Goal: Check status

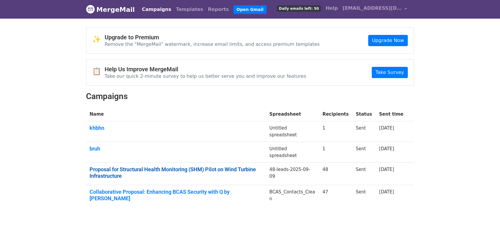
click at [111, 171] on link "Proposal for Structural Health Monitoring (SHM) Pilot on Wind Turbine Infrastru…" at bounding box center [175, 172] width 173 height 13
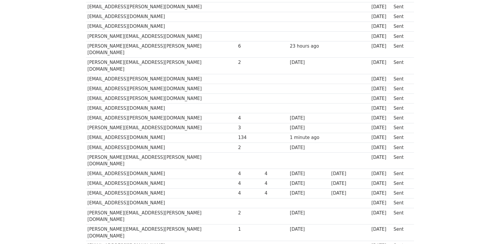
scroll to position [266, 0]
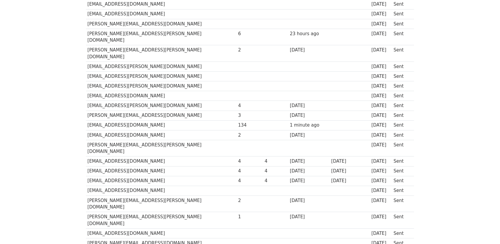
click at [290, 122] on div "1 minute ago" at bounding box center [309, 125] width 38 height 7
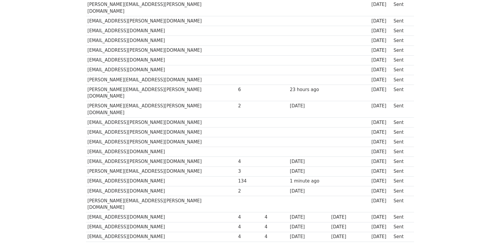
scroll to position [174, 0]
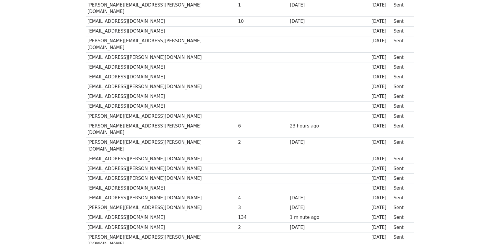
click at [290, 214] on div "1 minute ago" at bounding box center [309, 217] width 38 height 7
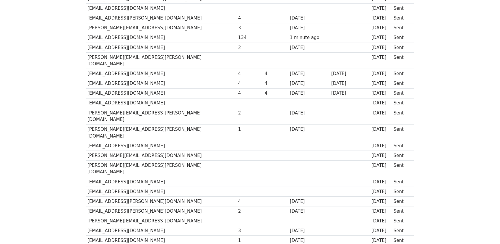
scroll to position [266, 0]
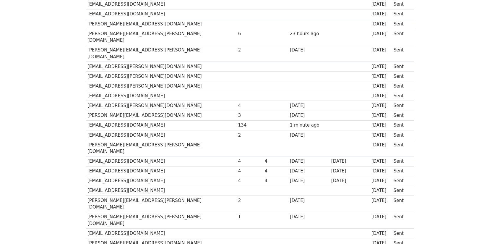
click at [196, 120] on td "[EMAIL_ADDRESS][DOMAIN_NAME]" at bounding box center [161, 125] width 151 height 10
click at [238, 122] on div "134" at bounding box center [250, 125] width 24 height 7
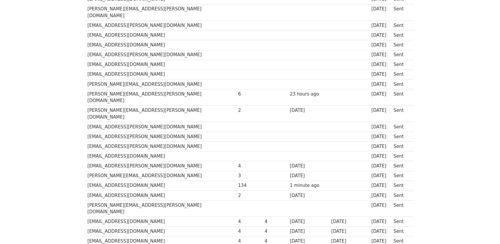
scroll to position [207, 0]
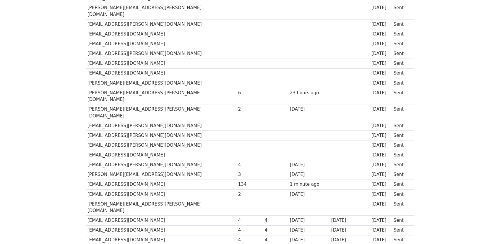
click at [290, 181] on div "1 minute ago" at bounding box center [309, 184] width 38 height 7
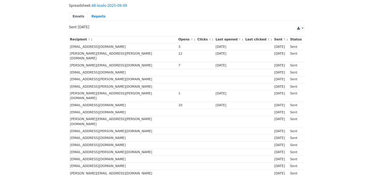
scroll to position [0, 0]
